Goal: Task Accomplishment & Management: Use online tool/utility

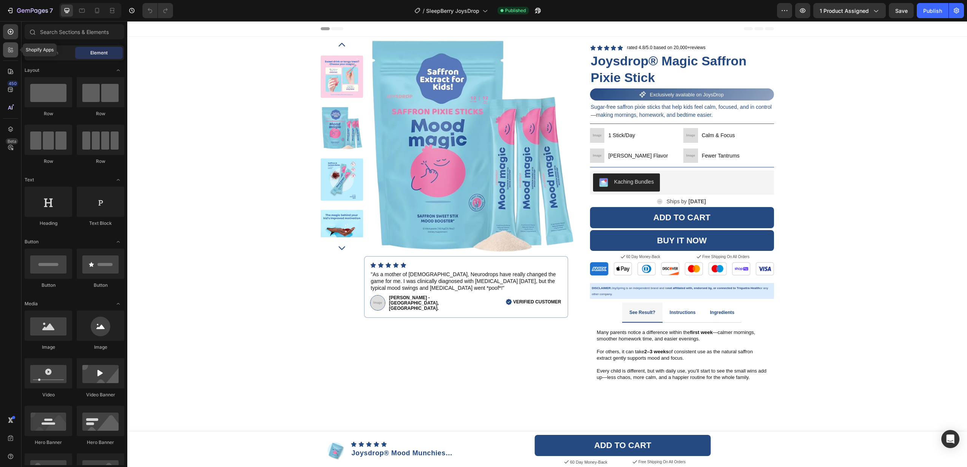
click at [14, 53] on icon at bounding box center [11, 50] width 8 height 8
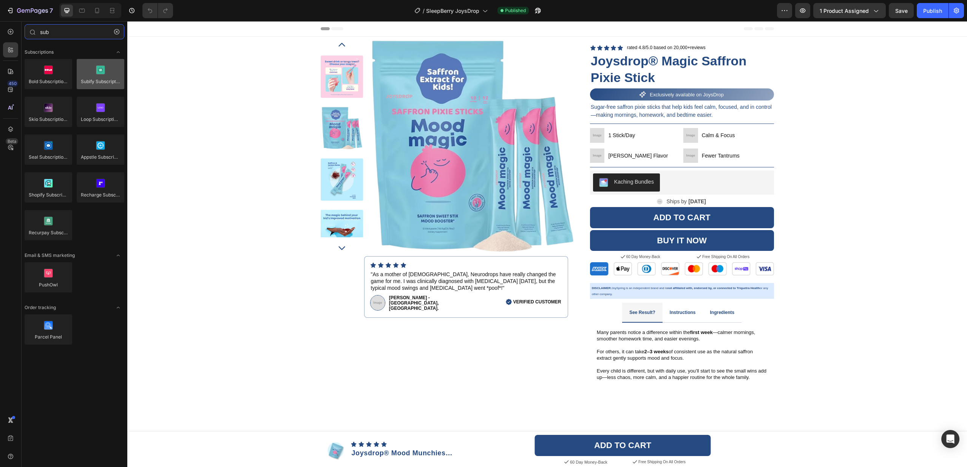
type input "sub"
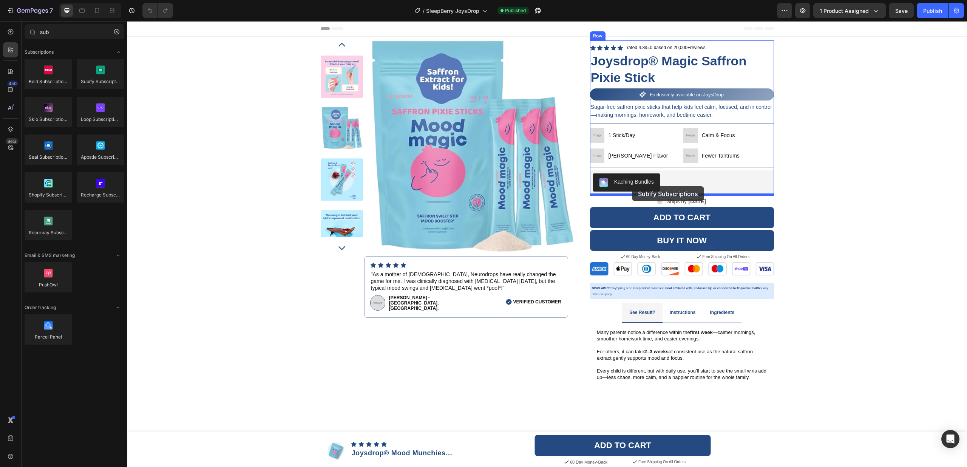
drag, startPoint x: 229, startPoint y: 90, endPoint x: 632, endPoint y: 187, distance: 414.4
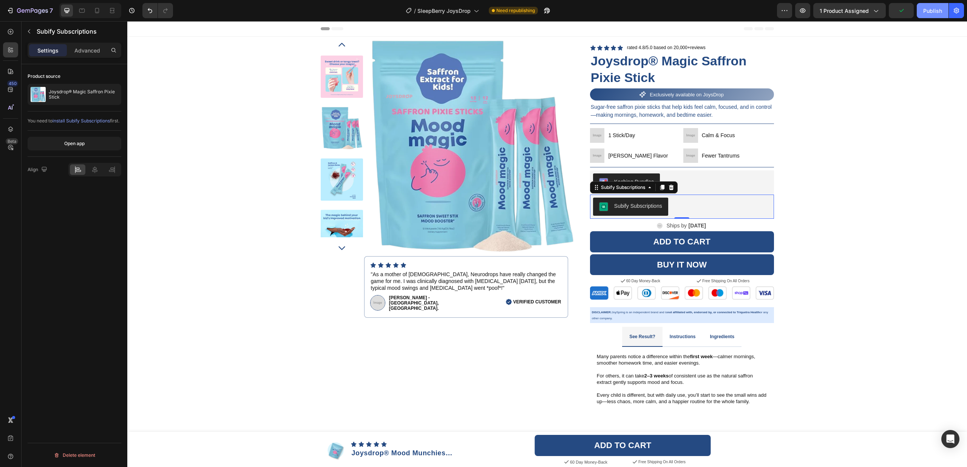
click at [939, 9] on div "Publish" at bounding box center [933, 11] width 19 height 8
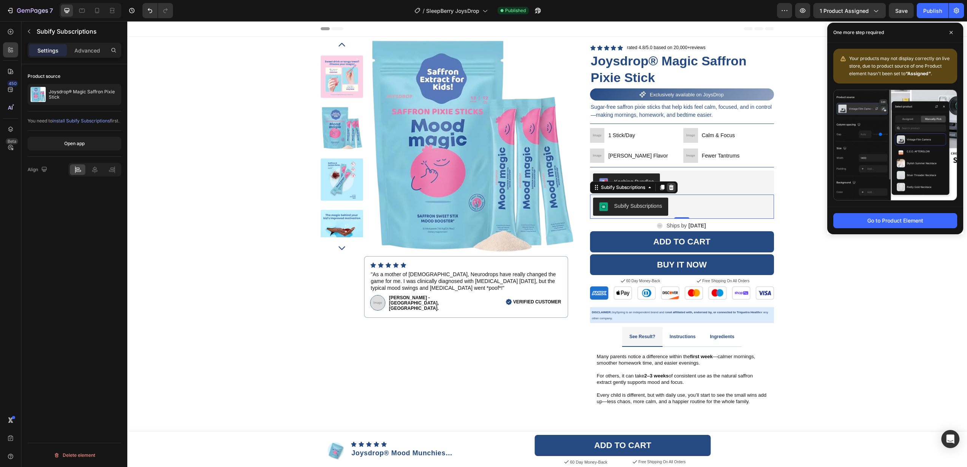
click at [674, 189] on icon at bounding box center [671, 187] width 5 height 5
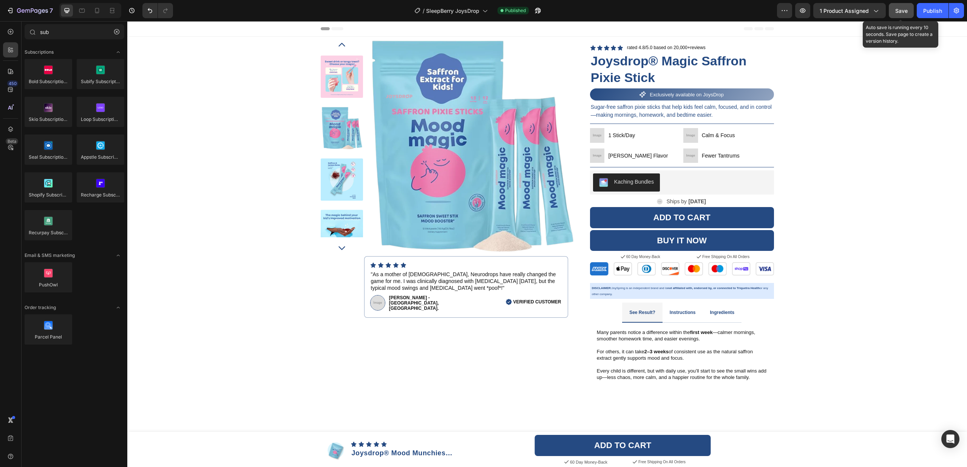
click at [899, 6] on button "Save" at bounding box center [901, 10] width 25 height 15
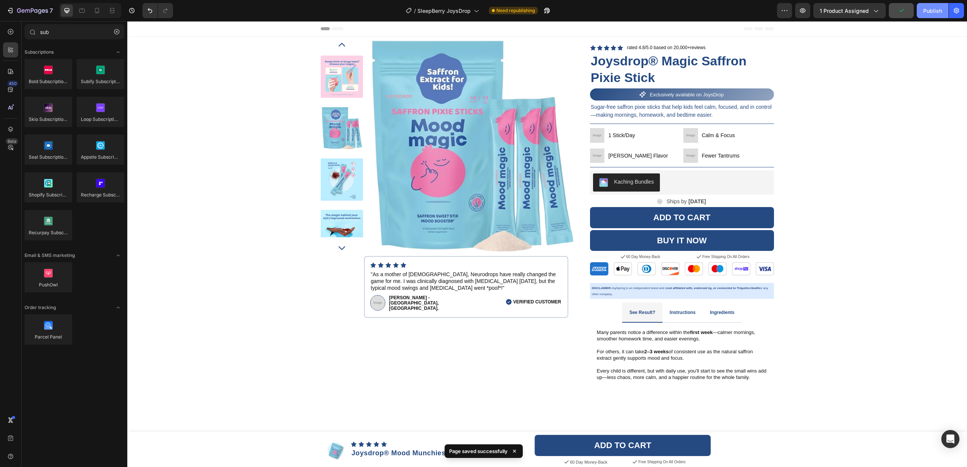
click at [932, 12] on div "Publish" at bounding box center [933, 11] width 19 height 8
